Goal: Task Accomplishment & Management: Complete application form

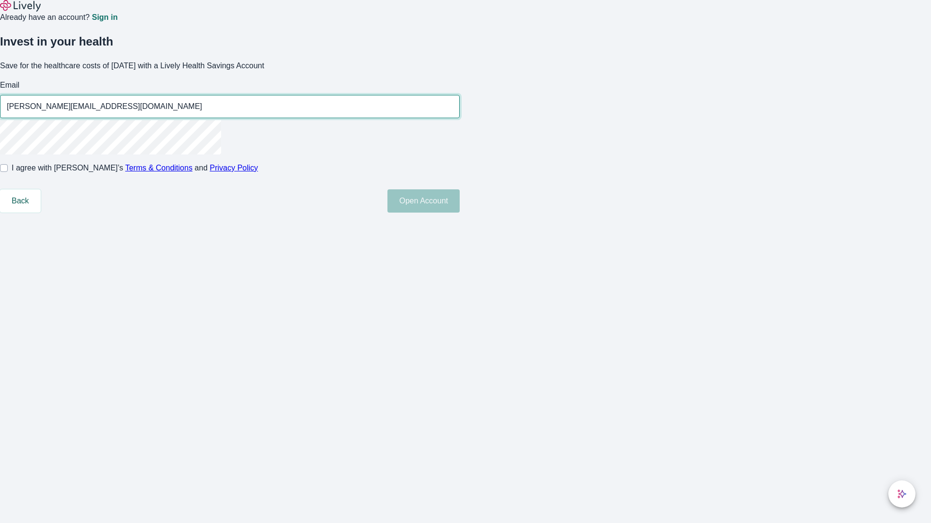
type input "[PERSON_NAME][EMAIL_ADDRESS][DOMAIN_NAME]"
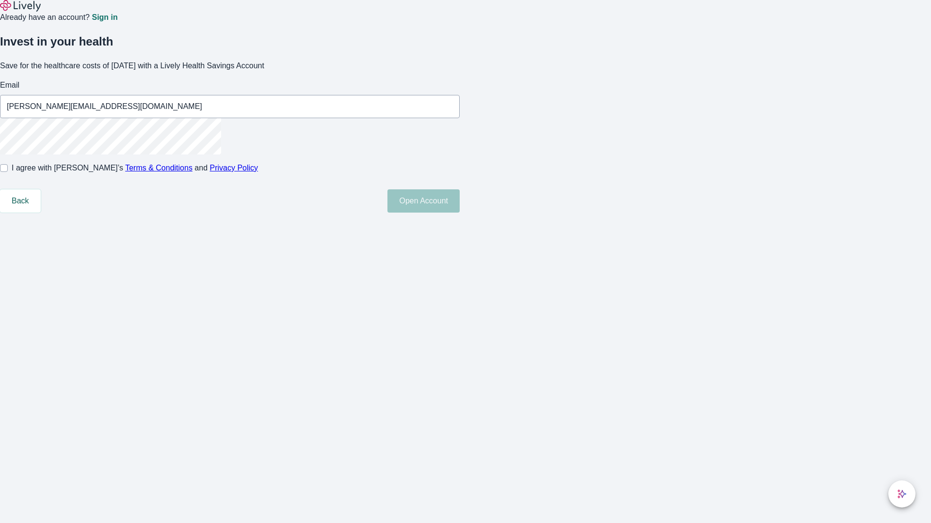
click at [8, 172] on input "I agree with Lively’s Terms & Conditions and Privacy Policy" at bounding box center [4, 168] width 8 height 8
checkbox input "true"
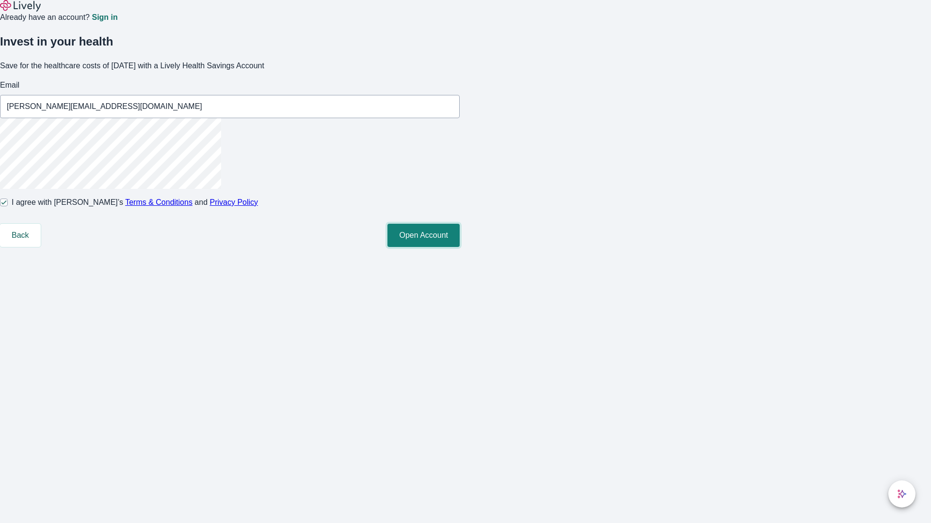
click at [459, 247] on button "Open Account" at bounding box center [423, 235] width 72 height 23
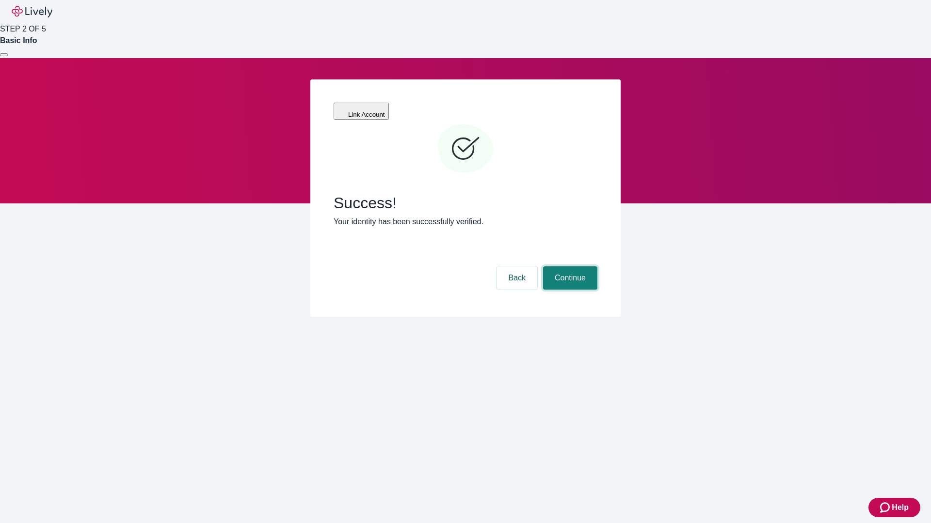
click at [569, 267] on button "Continue" at bounding box center [570, 278] width 54 height 23
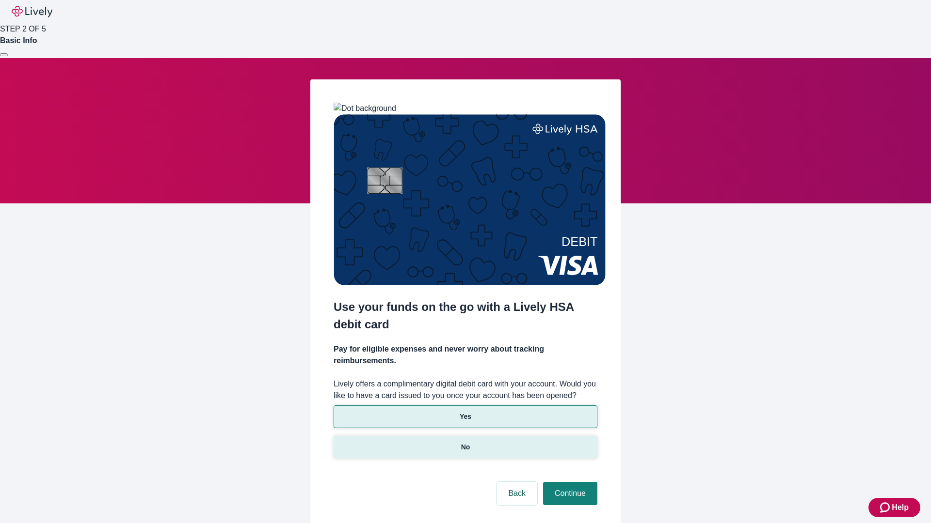
click at [465, 442] on p "No" at bounding box center [465, 447] width 9 height 10
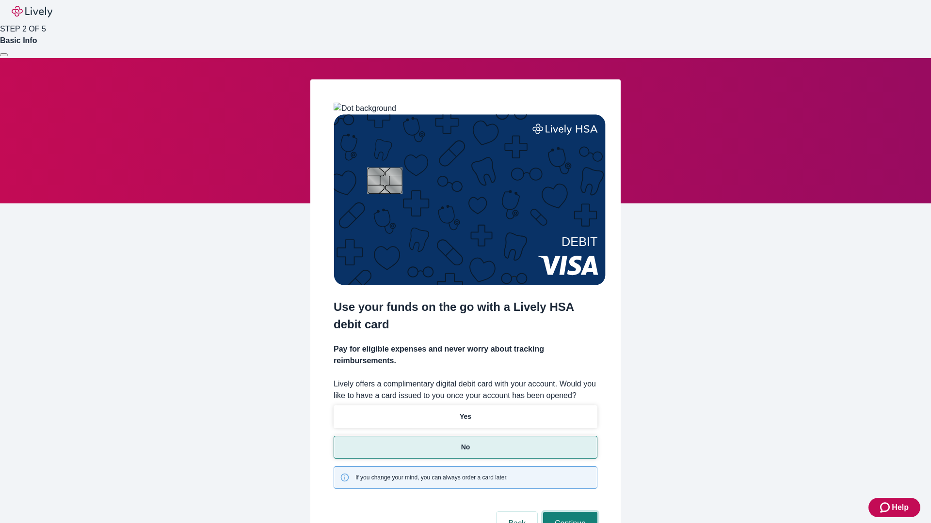
click at [569, 512] on button "Continue" at bounding box center [570, 523] width 54 height 23
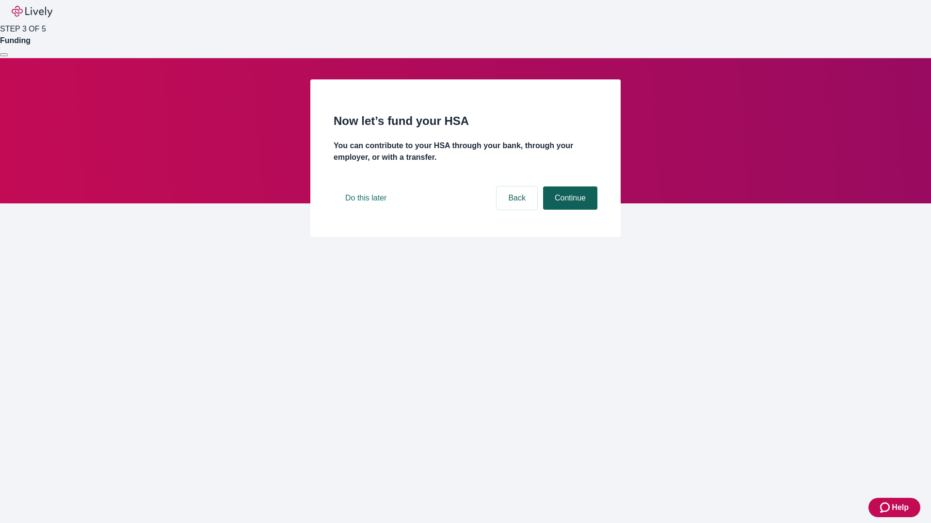
click at [569, 210] on button "Continue" at bounding box center [570, 198] width 54 height 23
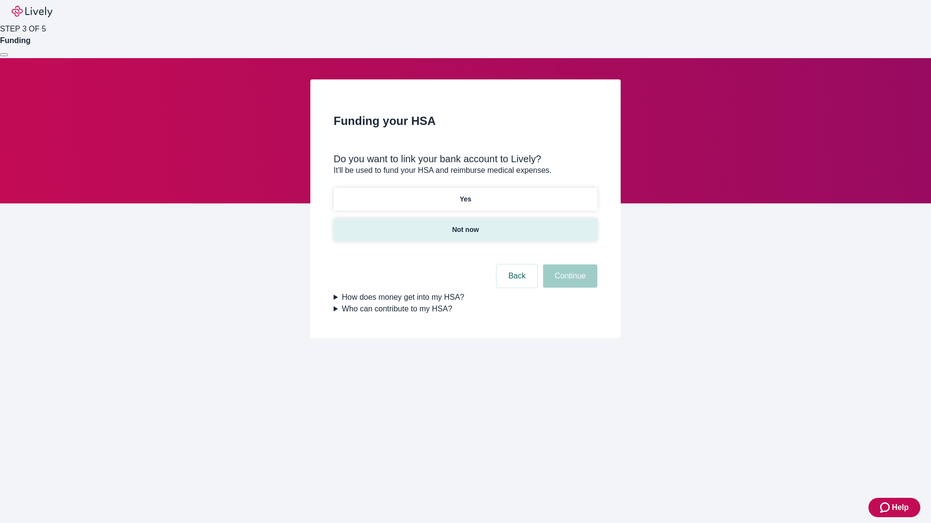
click at [465, 225] on p "Not now" at bounding box center [465, 230] width 27 height 10
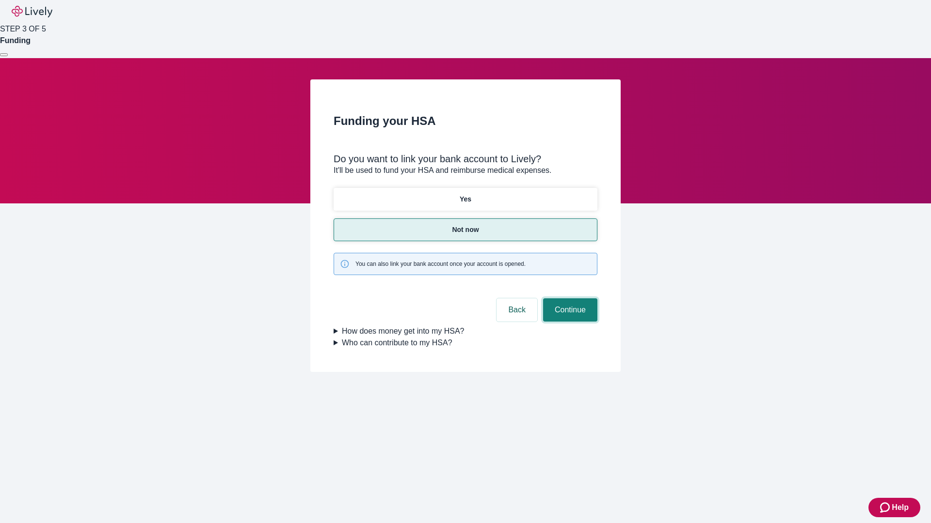
click at [569, 299] on button "Continue" at bounding box center [570, 310] width 54 height 23
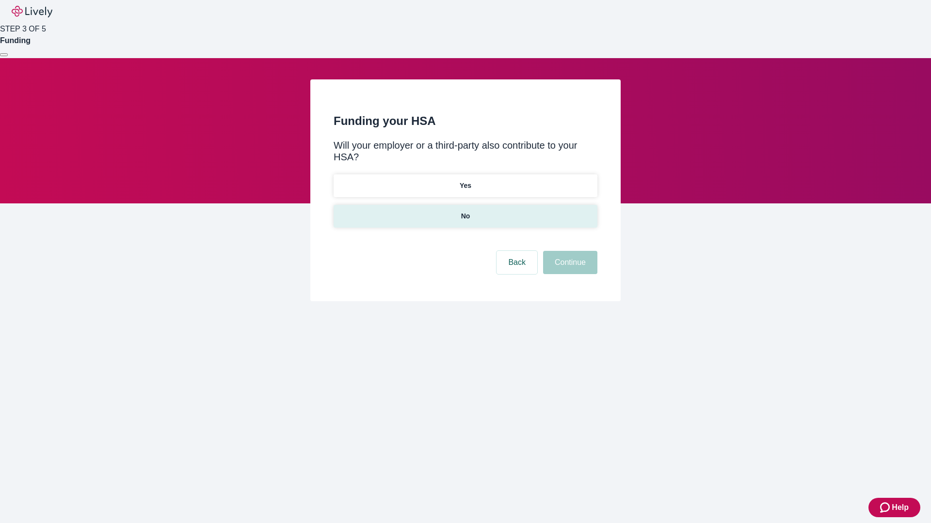
click at [465, 211] on p "No" at bounding box center [465, 216] width 9 height 10
click at [569, 251] on button "Continue" at bounding box center [570, 262] width 54 height 23
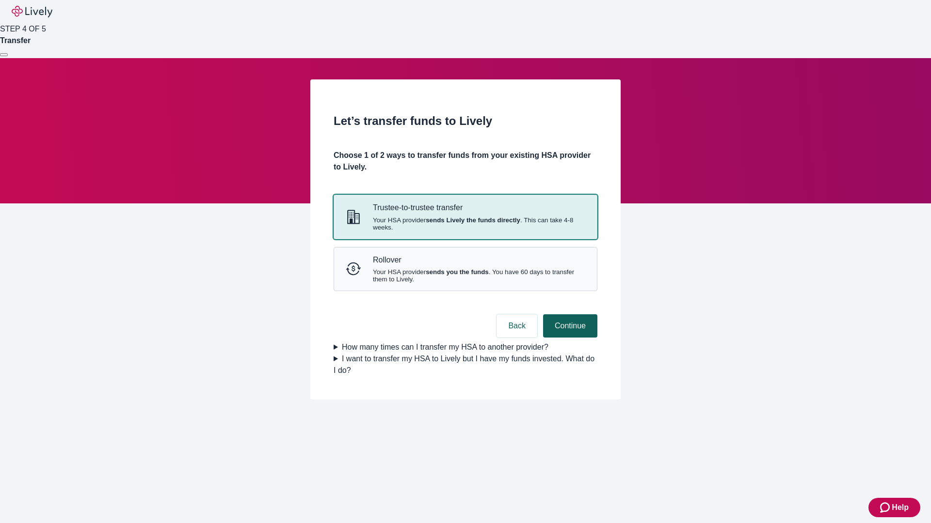
click at [465, 224] on strong "sends Lively the funds directly" at bounding box center [473, 220] width 95 height 7
click at [569, 338] on button "Continue" at bounding box center [570, 326] width 54 height 23
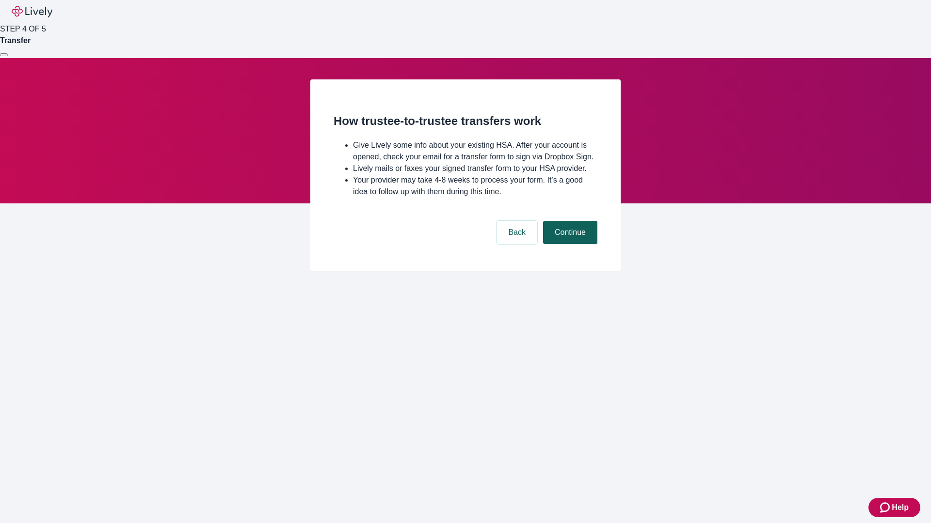
click at [569, 244] on button "Continue" at bounding box center [570, 232] width 54 height 23
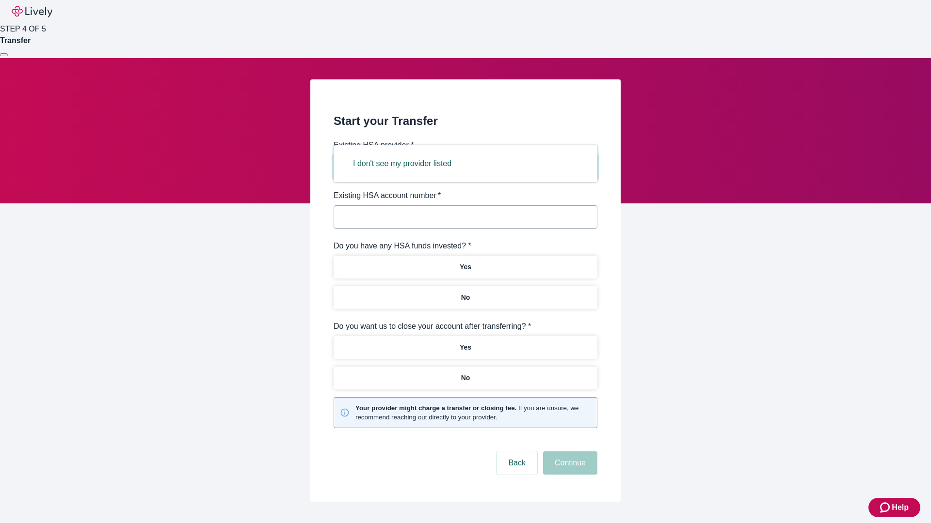
click at [405, 164] on button "I don't see my provider listed" at bounding box center [402, 163] width 122 height 23
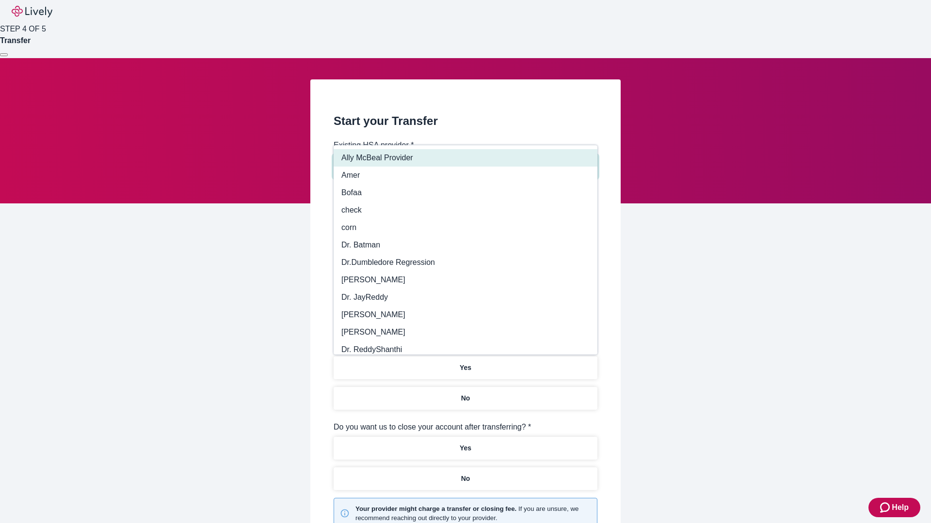
type input "Other"
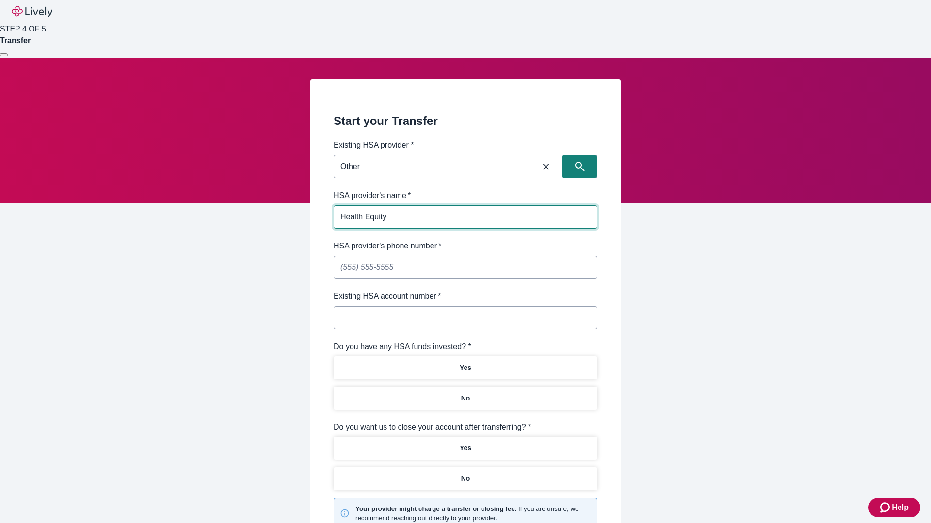
type input "Health Equity"
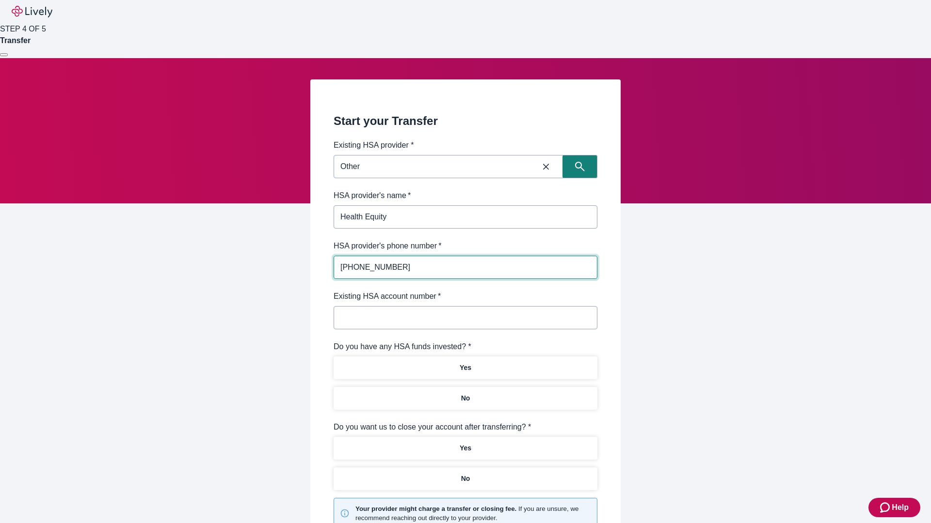
type input "[PHONE_NUMBER]"
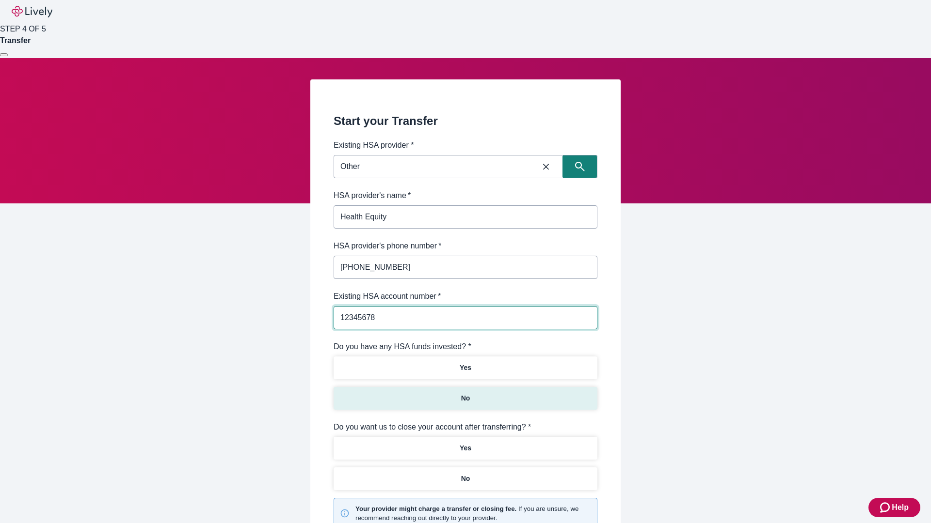
type input "12345678"
click at [465, 394] on p "No" at bounding box center [465, 399] width 9 height 10
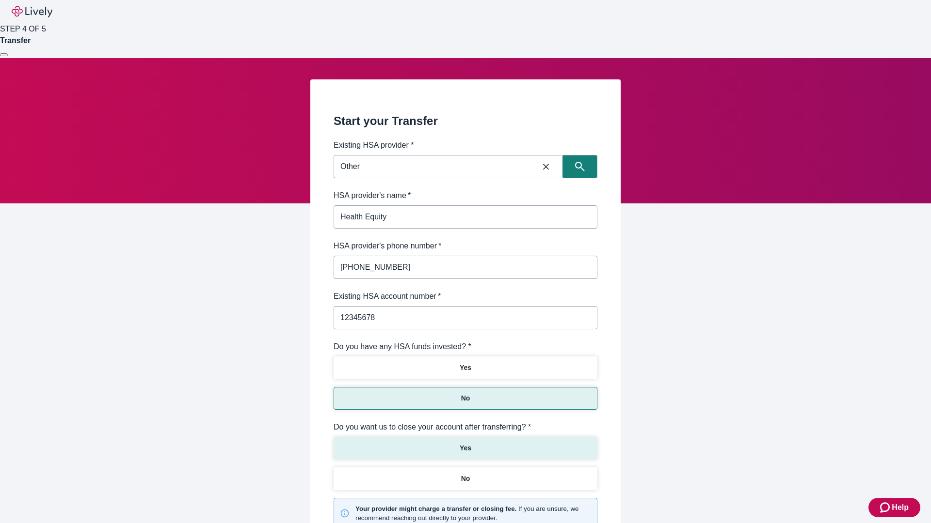
click at [465, 443] on p "Yes" at bounding box center [465, 448] width 12 height 10
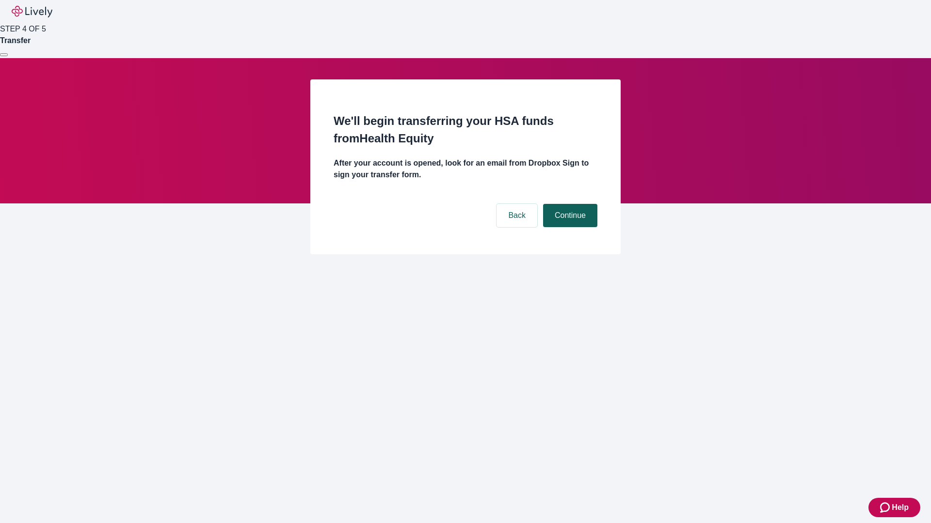
click at [569, 204] on button "Continue" at bounding box center [570, 215] width 54 height 23
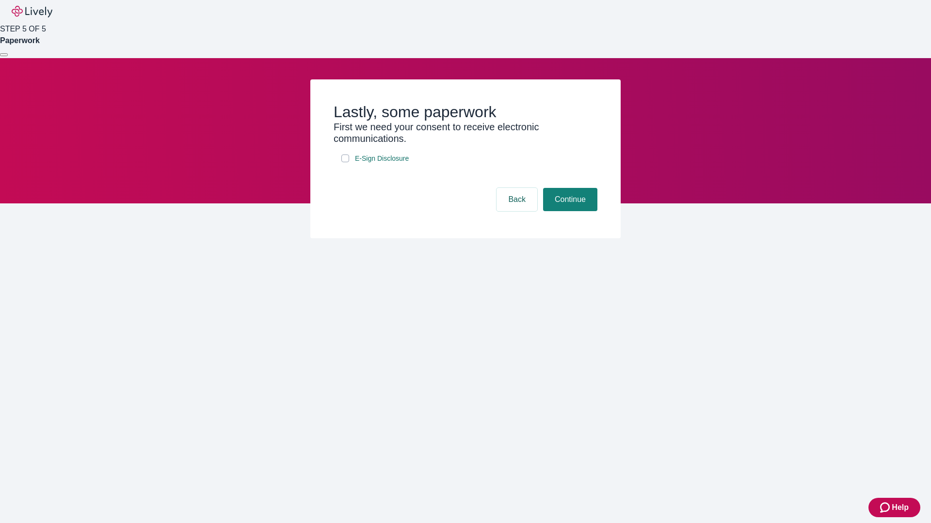
click at [345, 162] on input "E-Sign Disclosure" at bounding box center [345, 159] width 8 height 8
checkbox input "true"
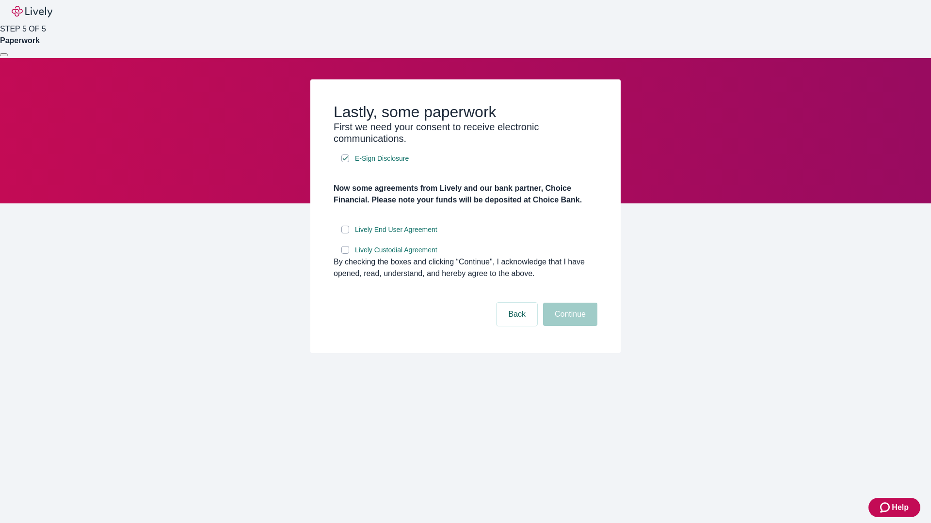
click at [345, 234] on input "Lively End User Agreement" at bounding box center [345, 230] width 8 height 8
checkbox input "true"
click at [345, 254] on input "Lively Custodial Agreement" at bounding box center [345, 250] width 8 height 8
checkbox input "true"
click at [569, 326] on button "Continue" at bounding box center [570, 314] width 54 height 23
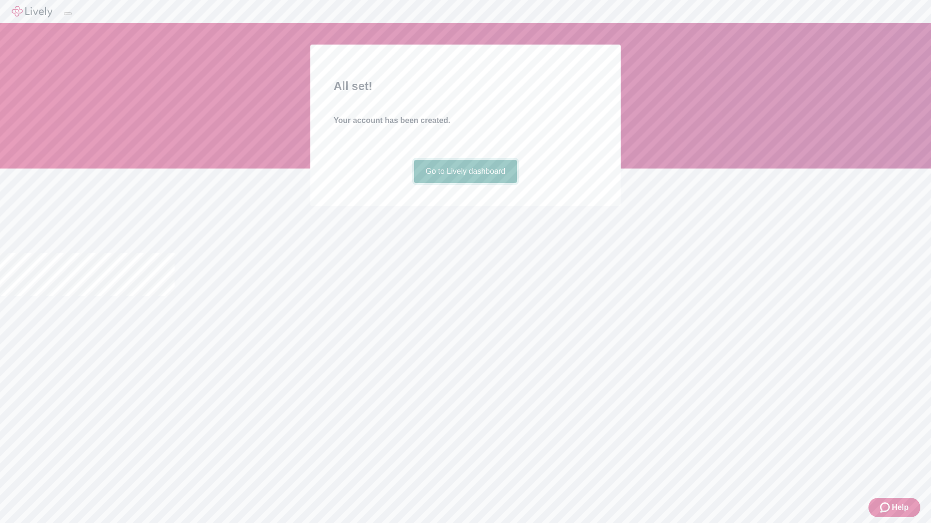
click at [465, 183] on link "Go to Lively dashboard" at bounding box center [465, 171] width 103 height 23
